Goal: Information Seeking & Learning: Learn about a topic

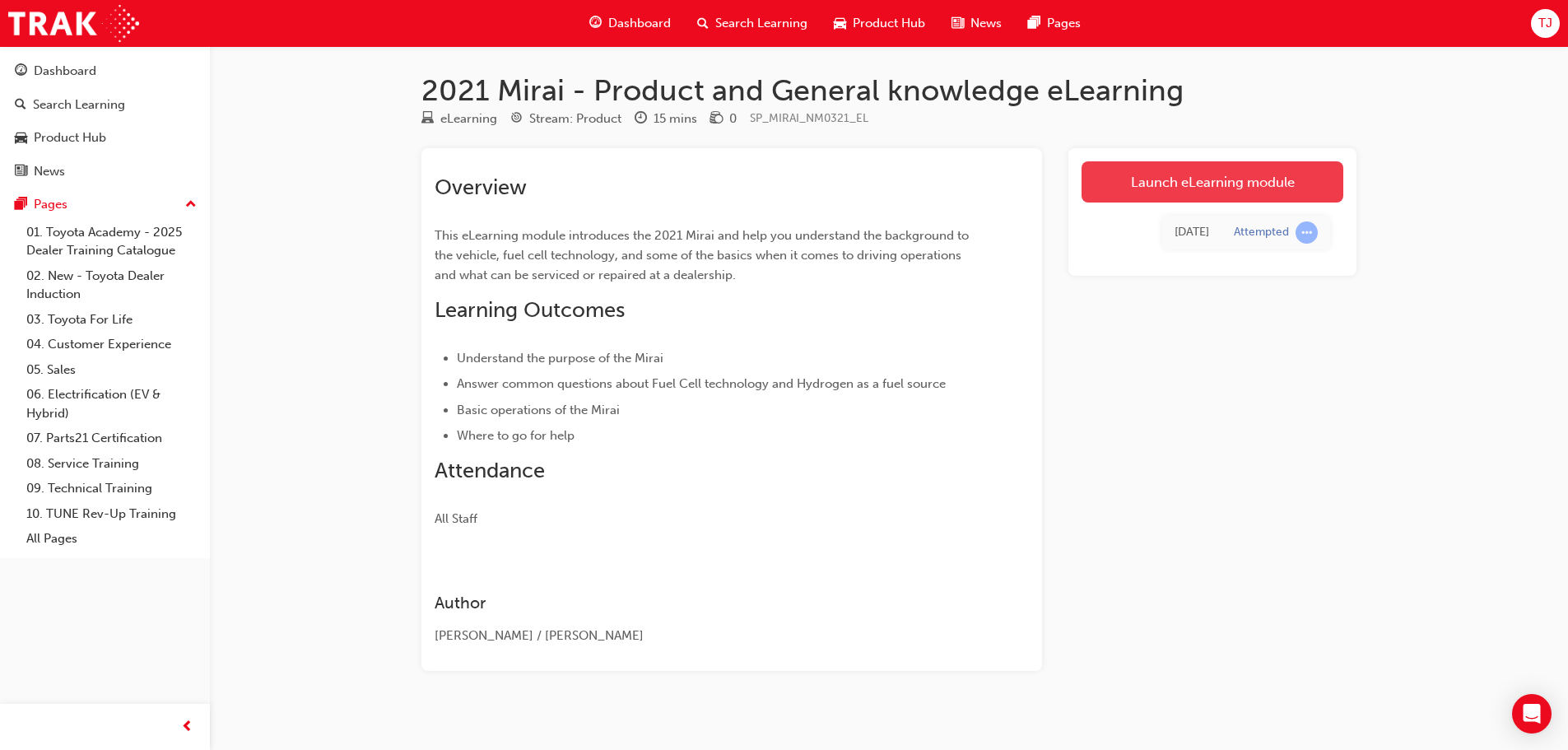
click at [1196, 198] on link "Launch eLearning module" at bounding box center [1212, 181] width 262 height 41
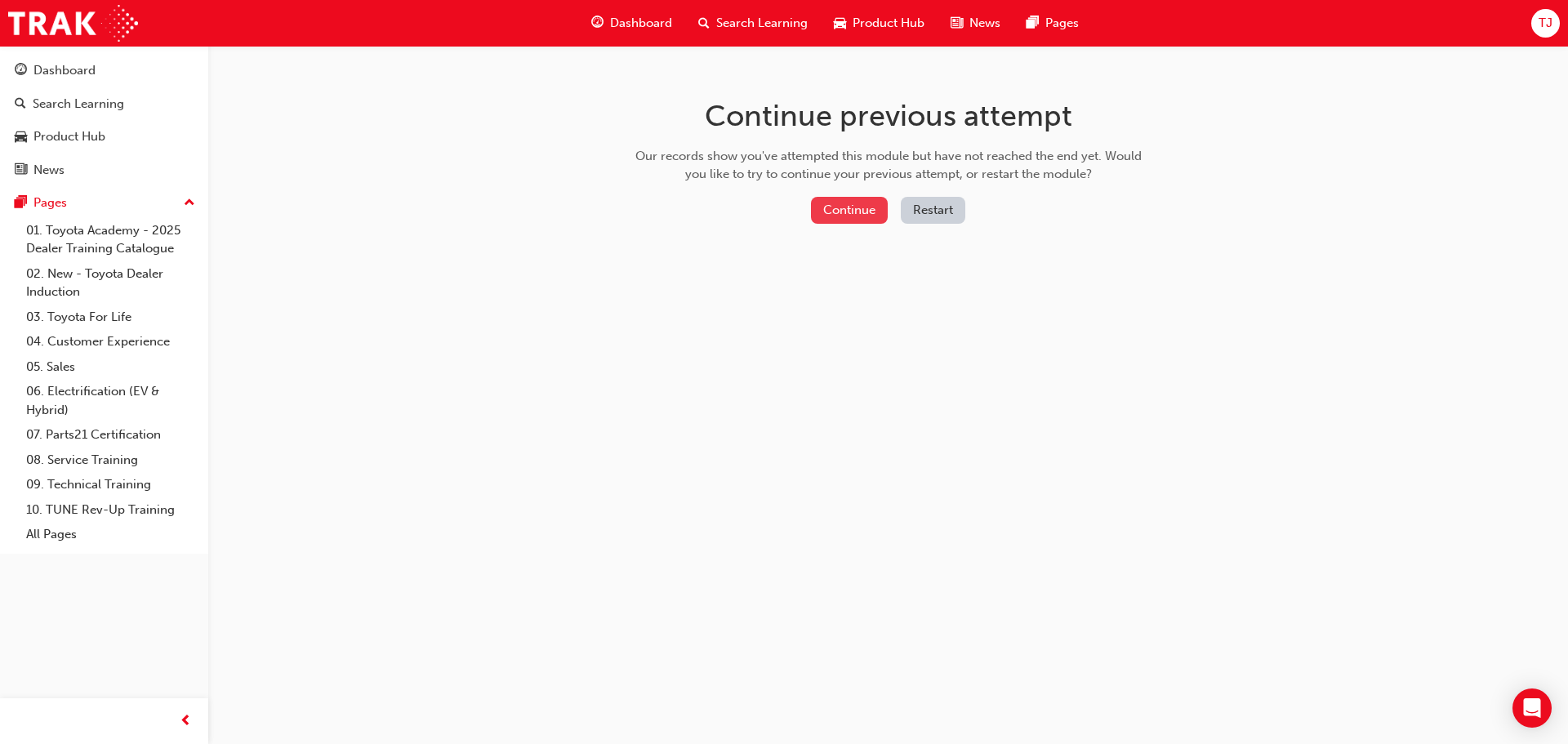
click at [824, 206] on button "Continue" at bounding box center [849, 210] width 77 height 27
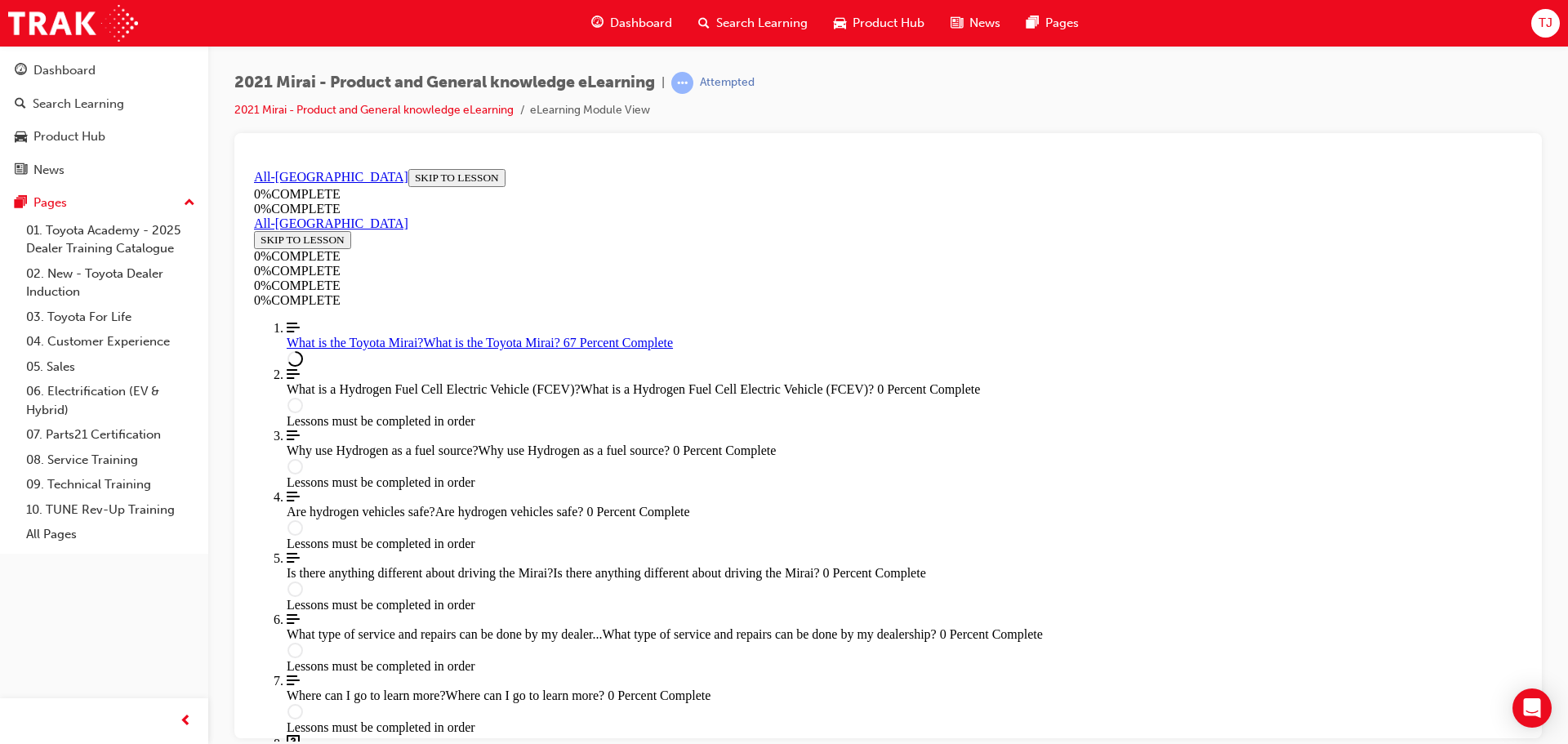
scroll to position [2251, 0]
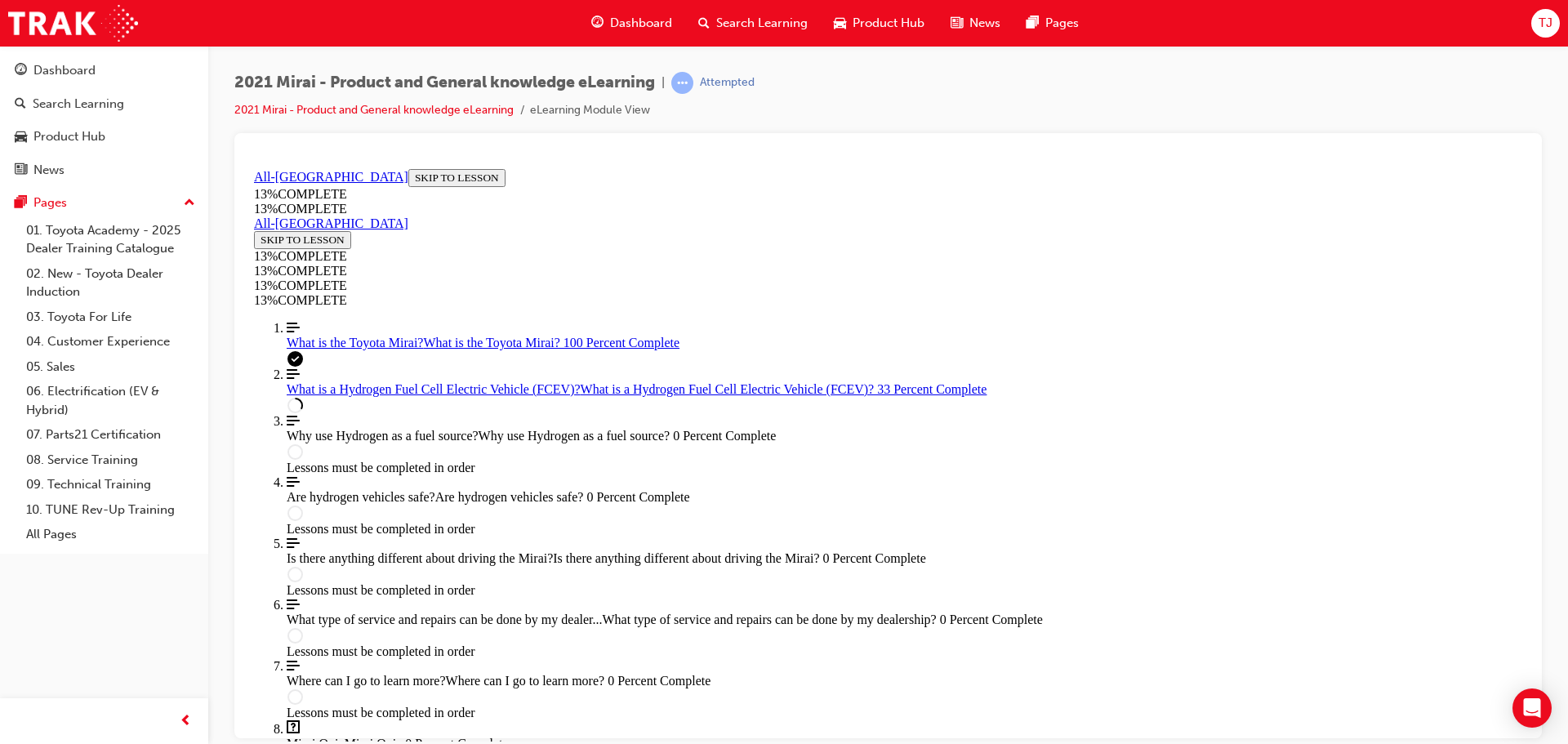
scroll to position [873, 0]
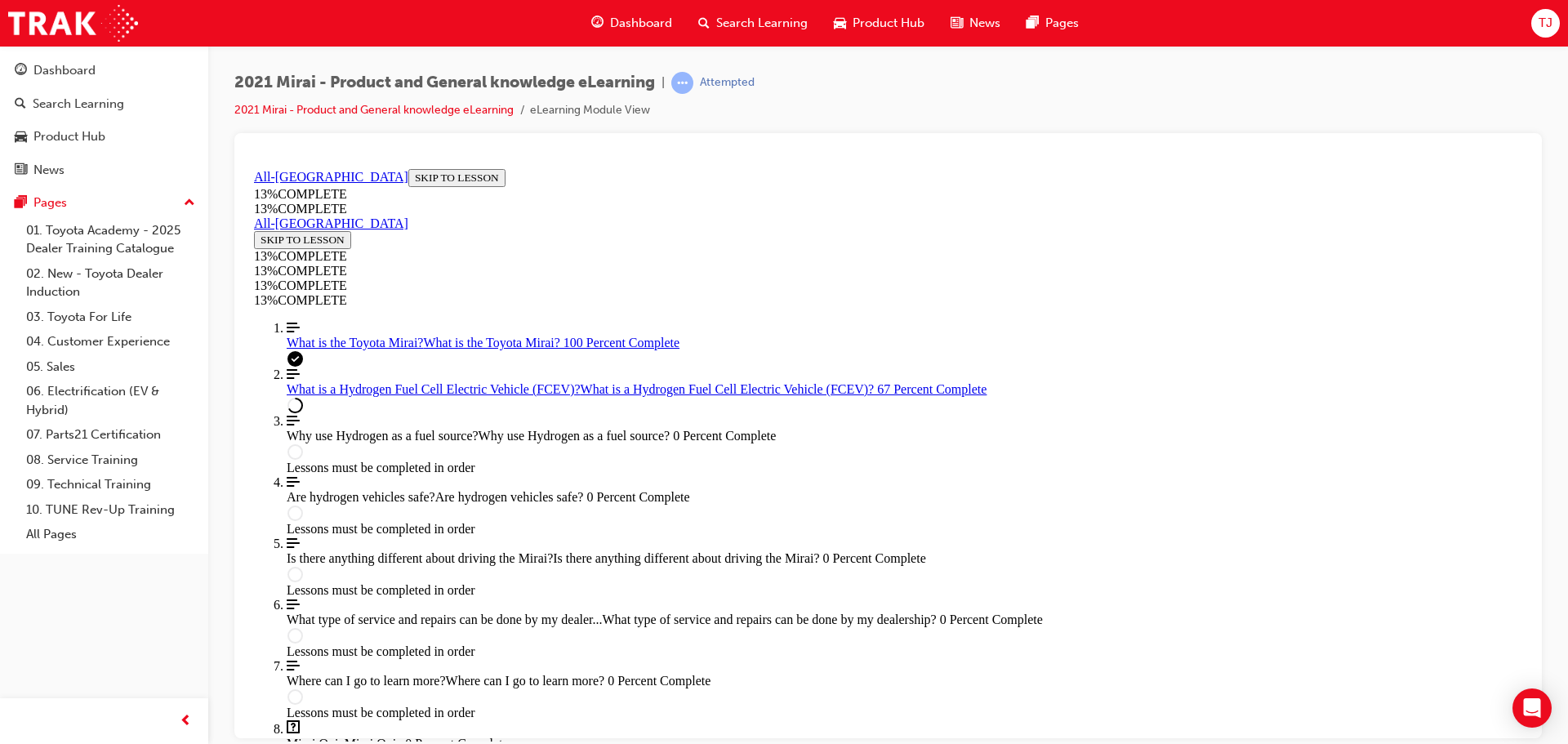
scroll to position [1775, 0]
